Goal: Information Seeking & Learning: Learn about a topic

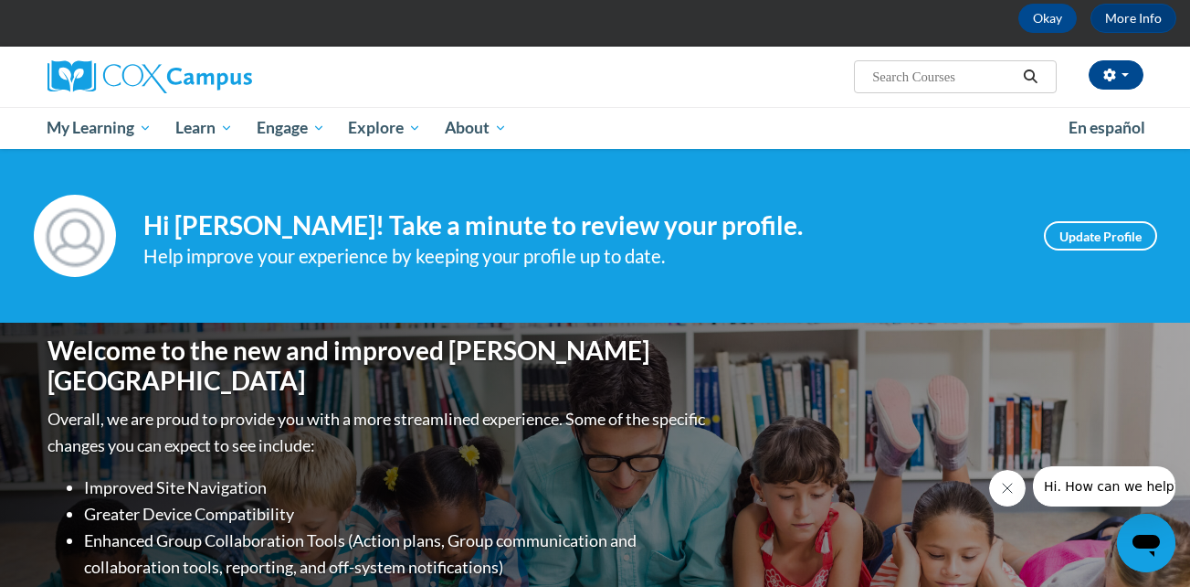
scroll to position [80, 0]
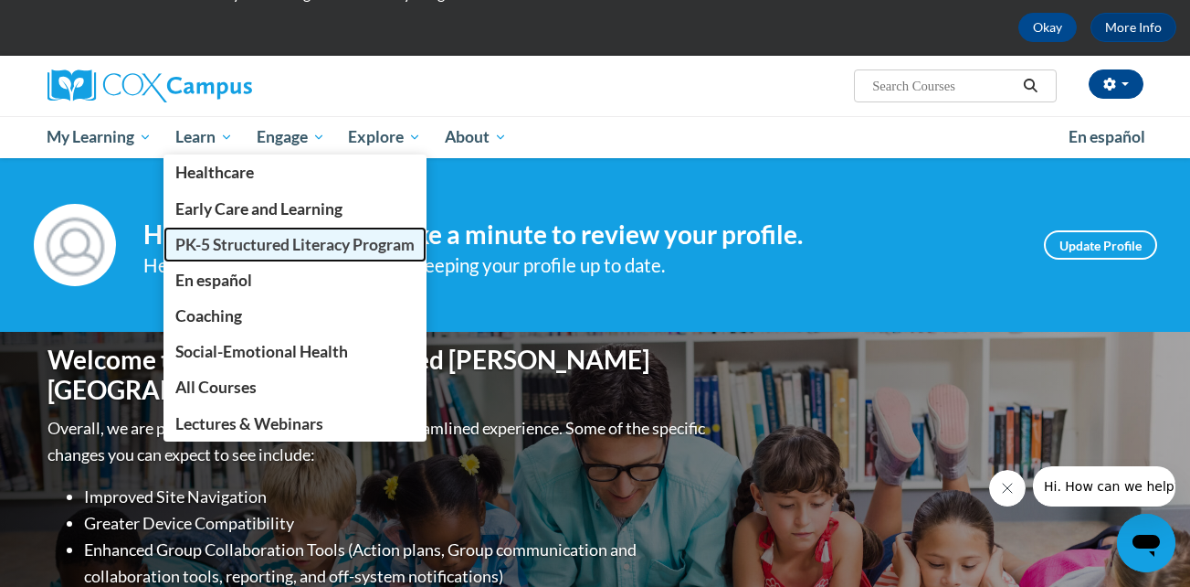
click at [210, 249] on span "PK-5 Structured Literacy Program" at bounding box center [294, 244] width 239 height 19
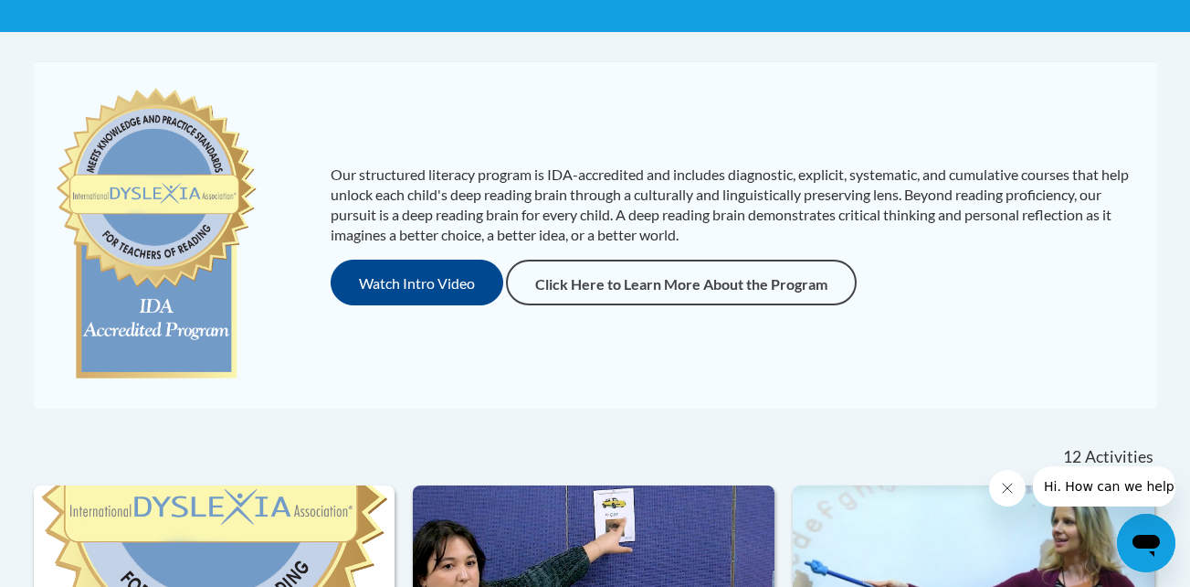
scroll to position [328, 0]
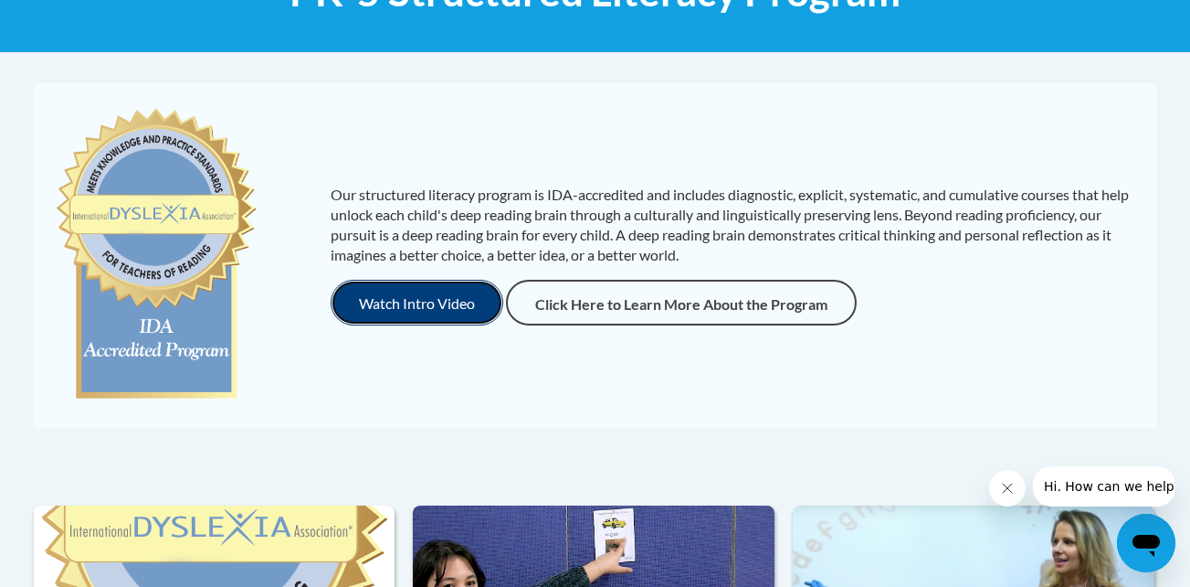
click at [474, 310] on button "Watch Intro Video" at bounding box center [417, 303] width 173 height 46
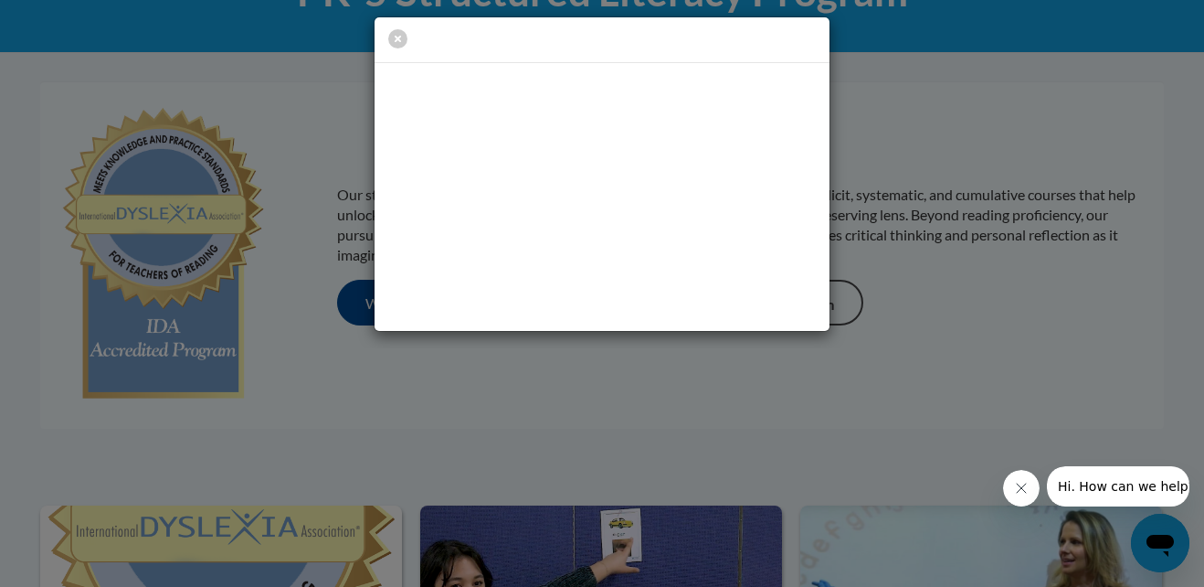
click at [954, 352] on div at bounding box center [602, 293] width 1204 height 587
click at [396, 36] on icon "button" at bounding box center [397, 38] width 19 height 19
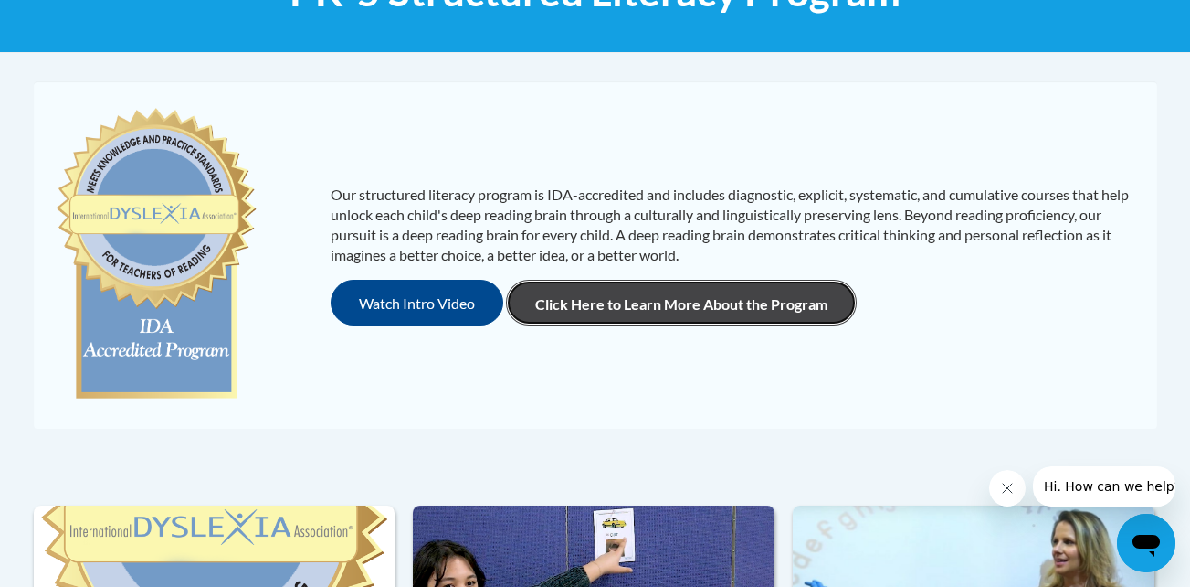
click at [586, 305] on link "Click Here to Learn More About the Program" at bounding box center [681, 303] width 351 height 46
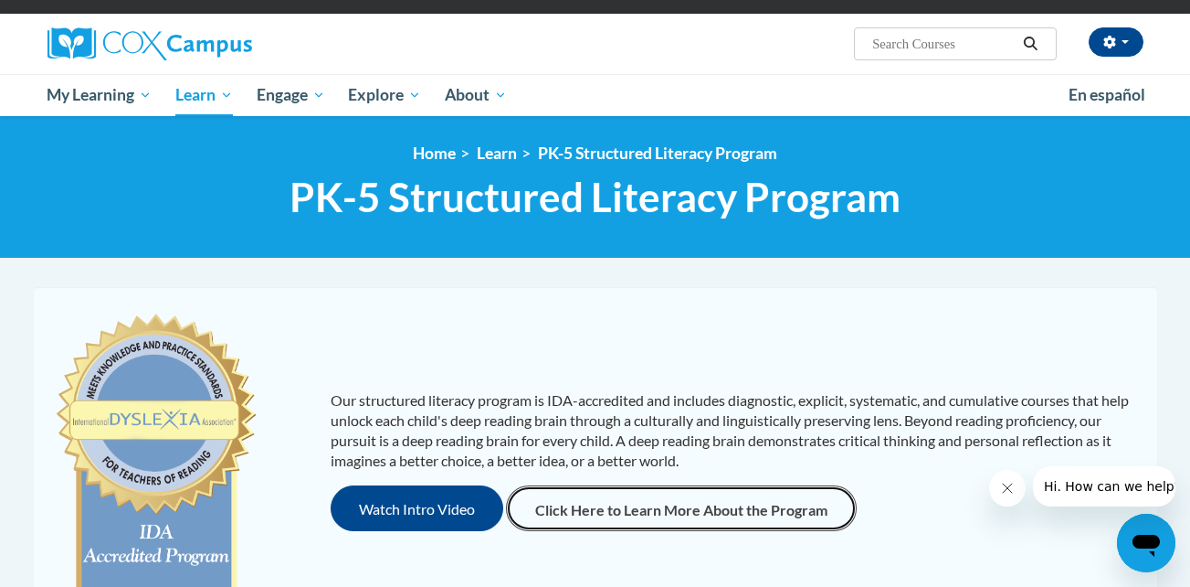
scroll to position [118, 0]
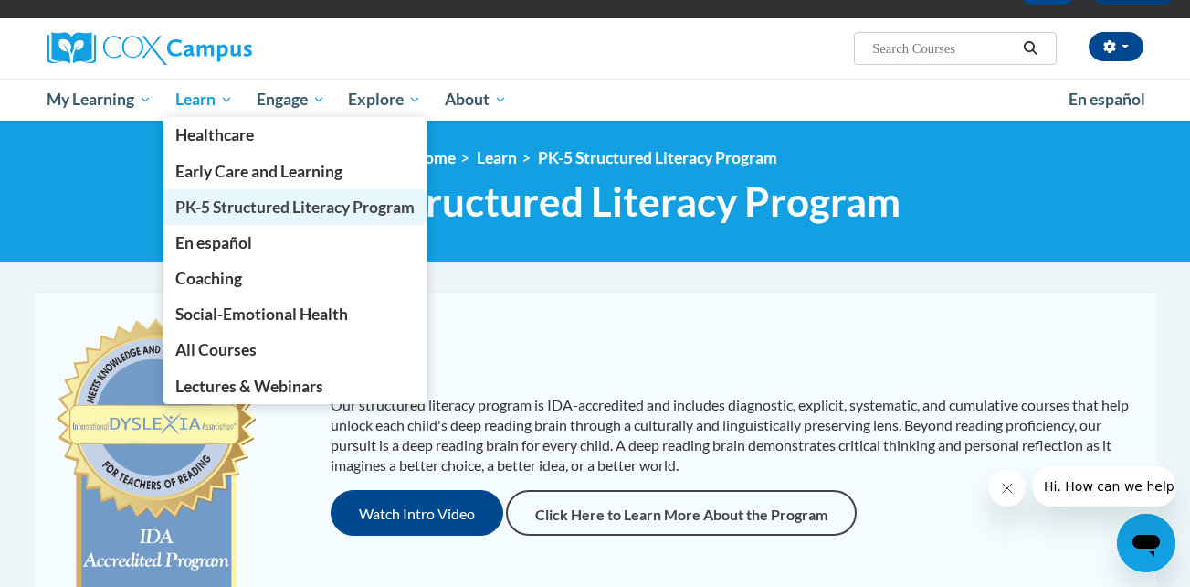
click at [297, 213] on span "PK-5 Structured Literacy Program" at bounding box center [294, 206] width 239 height 19
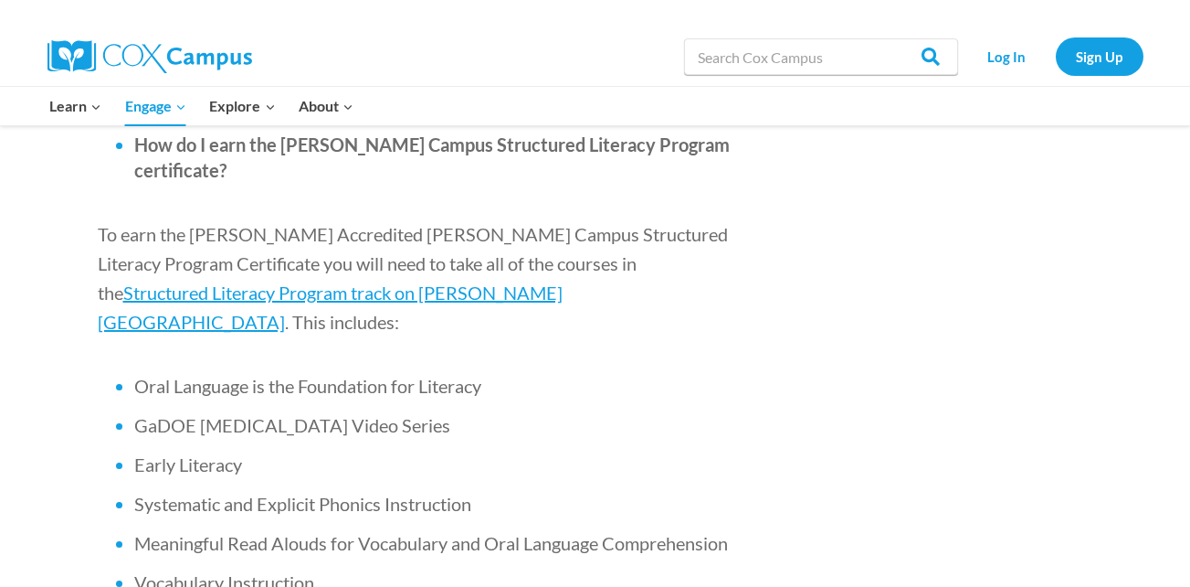
scroll to position [1157, 0]
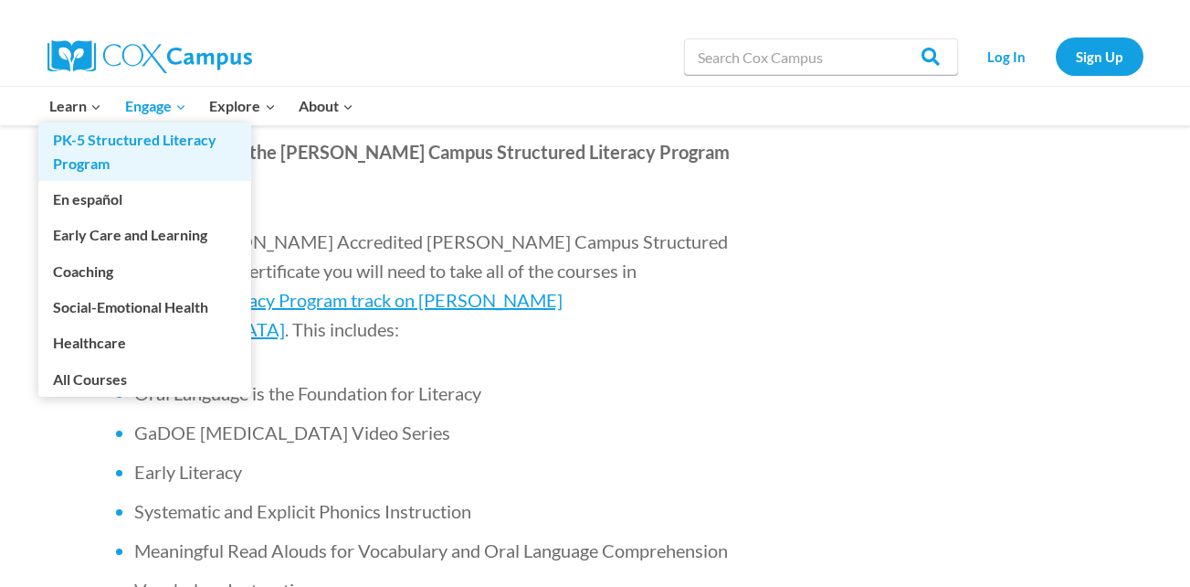
click at [111, 143] on link "PK-5 Structured Literacy Program" at bounding box center [144, 151] width 213 height 58
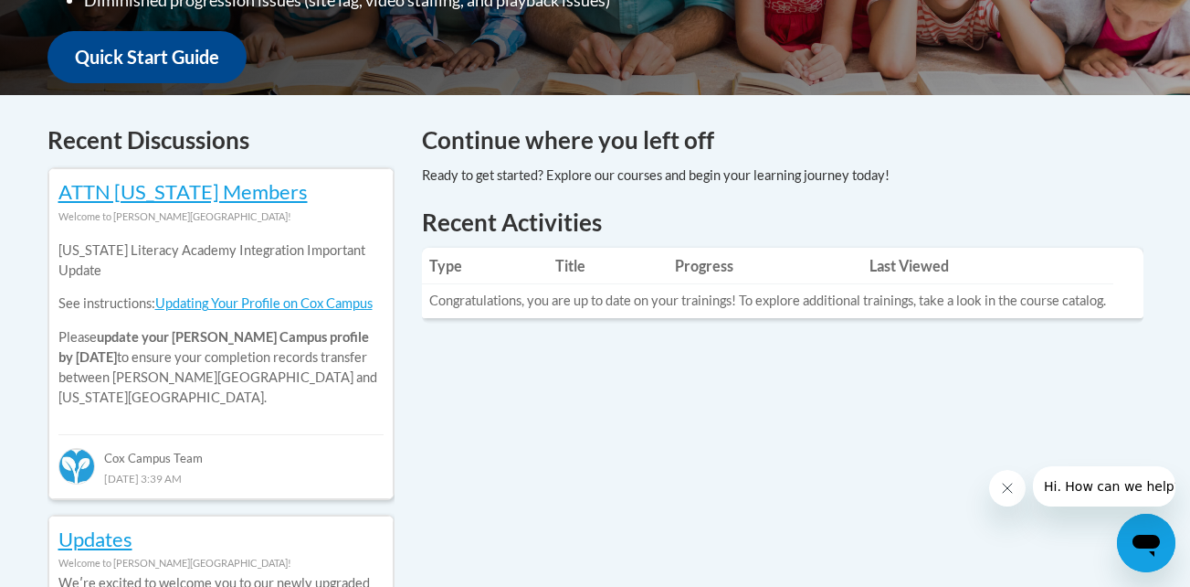
scroll to position [646, 0]
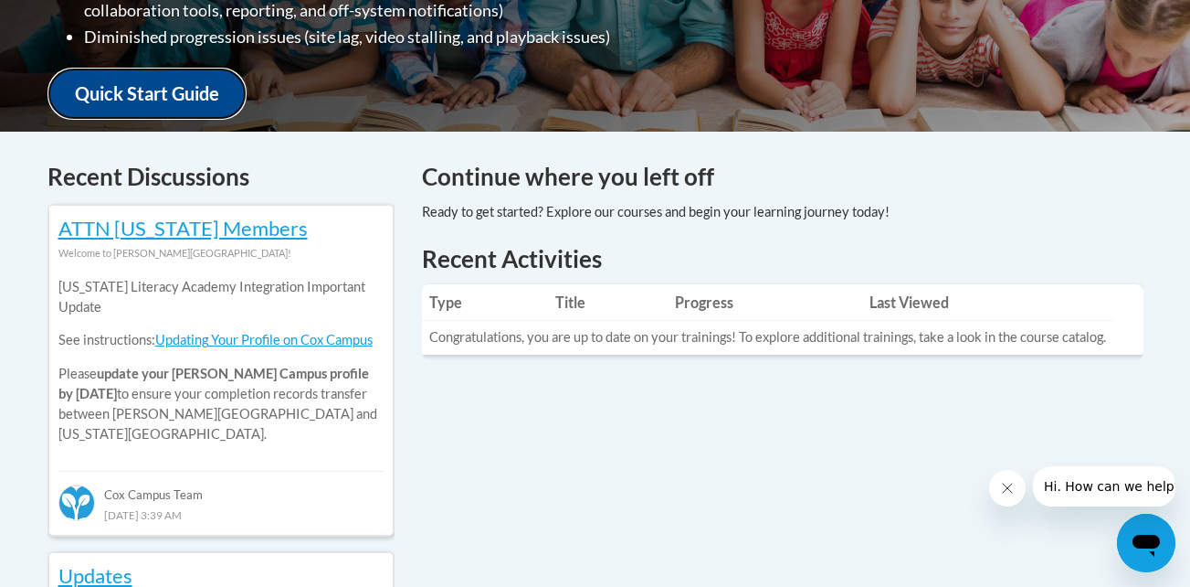
click at [206, 81] on link "Quick Start Guide" at bounding box center [147, 94] width 199 height 52
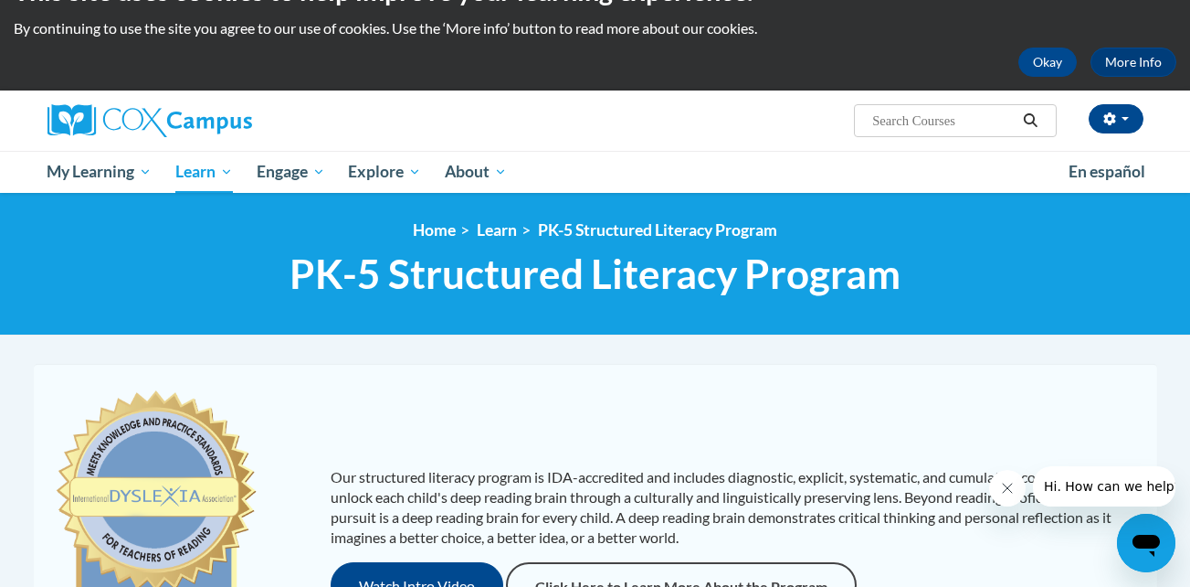
scroll to position [61, 0]
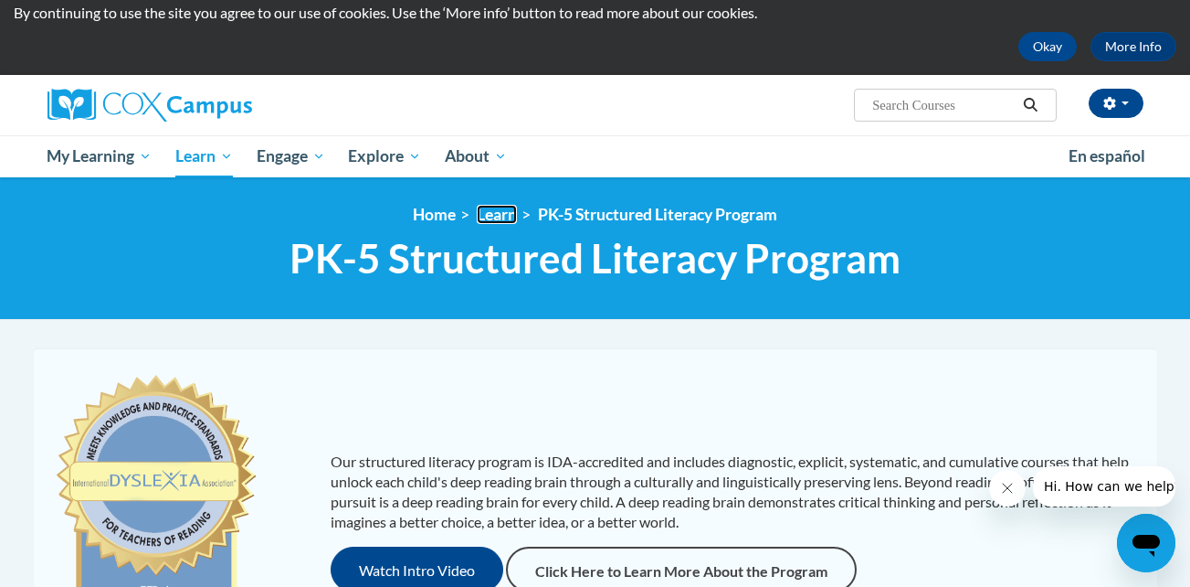
click at [492, 213] on link "Learn" at bounding box center [497, 214] width 40 height 19
